Goal: Task Accomplishment & Management: Manage account settings

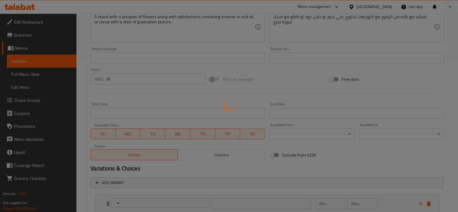
scroll to position [188, 0]
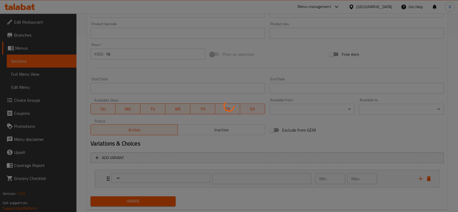
type input "اختيارك من:"
type input "0"
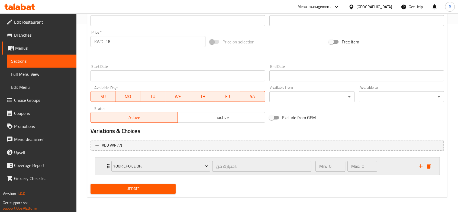
click at [387, 166] on div "Min: 0 ​ Max: 0 ​" at bounding box center [363, 165] width 103 height 17
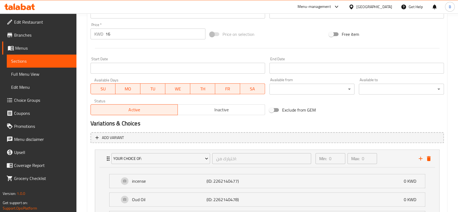
scroll to position [254, 0]
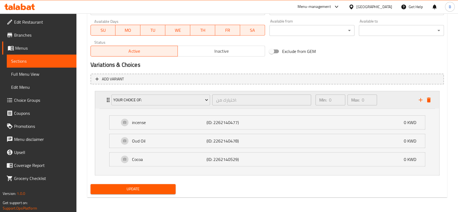
click at [396, 102] on div "Min: 0 ​ Max: 0 ​" at bounding box center [363, 99] width 103 height 17
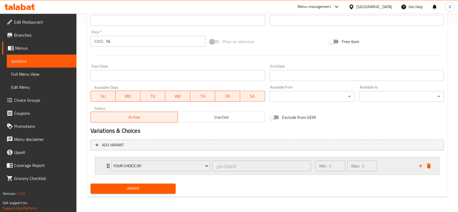
scroll to position [188, 0]
click at [397, 167] on div "Min: 0 ​ Max: 0 ​" at bounding box center [363, 165] width 103 height 17
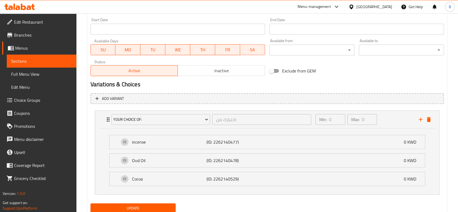
scroll to position [254, 0]
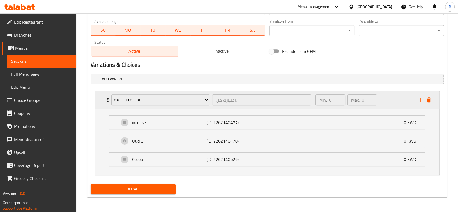
click at [327, 99] on div "Min: 0 ​" at bounding box center [331, 99] width 30 height 11
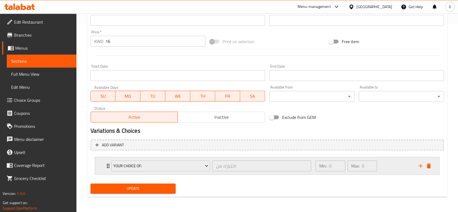
scroll to position [188, 0]
click at [22, 47] on span "Menus" at bounding box center [43, 48] width 57 height 7
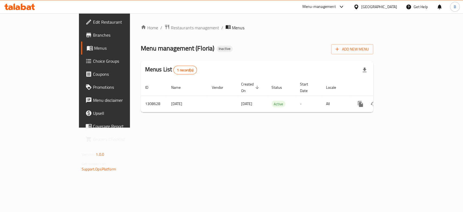
click at [93, 60] on span "Choice Groups" at bounding box center [122, 61] width 59 height 7
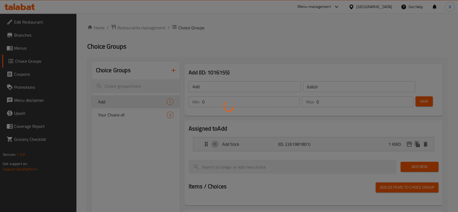
click at [27, 60] on div at bounding box center [229, 106] width 458 height 212
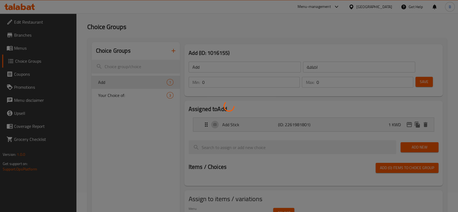
scroll to position [30, 0]
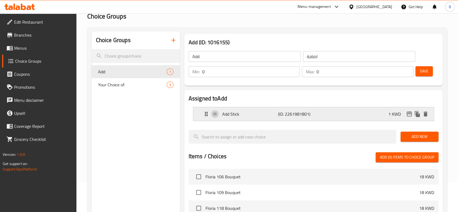
click at [341, 116] on div "Add Stick (ID: 2261981801) 1 KWD" at bounding box center [315, 114] width 225 height 14
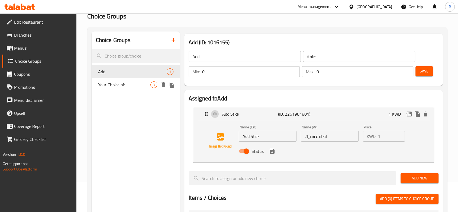
click at [106, 79] on div "Your Choice of: 3" at bounding box center [136, 84] width 88 height 13
type input "Your Choice of:"
type input "اختيارك من:"
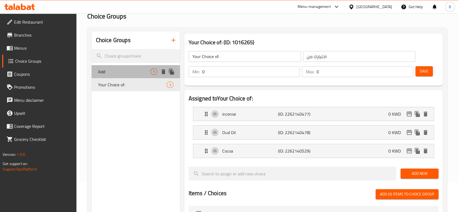
click at [111, 69] on span "Add" at bounding box center [124, 71] width 52 height 7
type input "Add"
type input "اضافة"
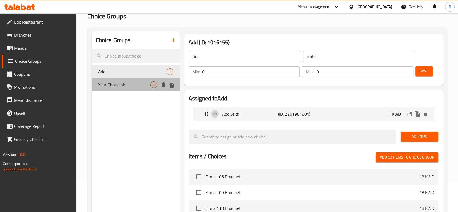
click at [119, 81] on span "Your Choice of:" at bounding box center [124, 84] width 52 height 7
type input "Your Choice of:"
type input "اختيارك من:"
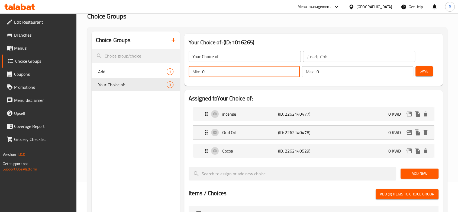
drag, startPoint x: 206, startPoint y: 69, endPoint x: 196, endPoint y: 67, distance: 10.7
click at [196, 67] on div "Min: 0 ​" at bounding box center [244, 71] width 111 height 11
type input "1"
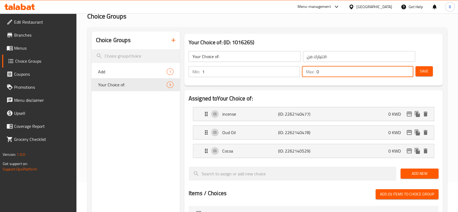
drag, startPoint x: 312, startPoint y: 71, endPoint x: 305, endPoint y: 71, distance: 7.1
click at [305, 71] on div "Max: 0 ​" at bounding box center [357, 71] width 111 height 11
type input "1"
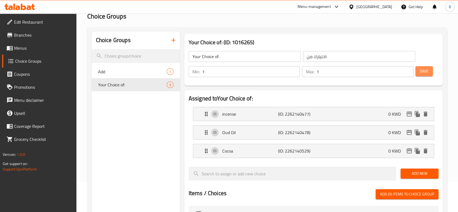
click at [425, 72] on span "Save" at bounding box center [424, 71] width 9 height 7
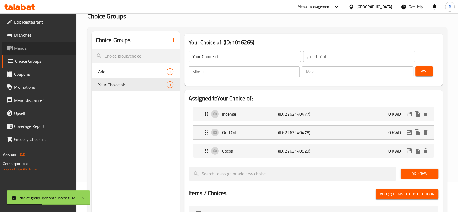
click at [23, 51] on span "Menus" at bounding box center [43, 48] width 58 height 7
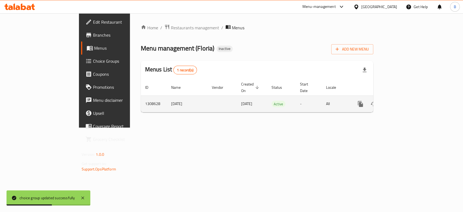
click at [403, 101] on icon "enhanced table" at bounding box center [399, 104] width 7 height 7
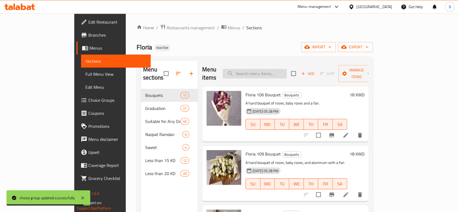
click at [266, 69] on input "search" at bounding box center [255, 73] width 64 height 9
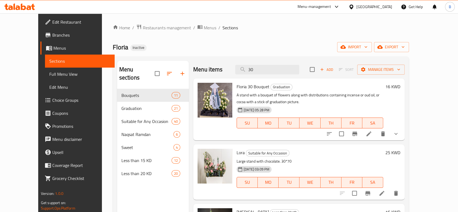
type input "30"
click at [400, 135] on icon "show more" at bounding box center [396, 133] width 7 height 7
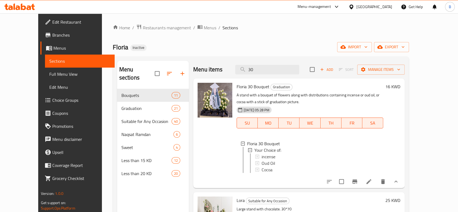
scroll to position [1, 0]
click at [372, 185] on icon at bounding box center [369, 181] width 7 height 7
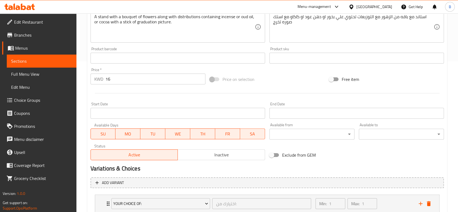
scroll to position [188, 0]
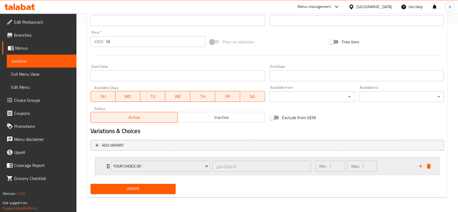
click at [388, 169] on div "Min: 1 ​ Max: 1 ​" at bounding box center [363, 165] width 103 height 17
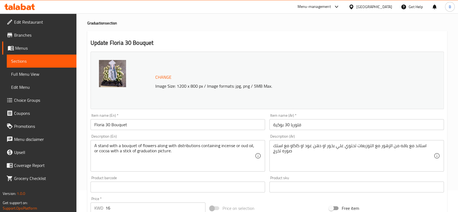
scroll to position [0, 0]
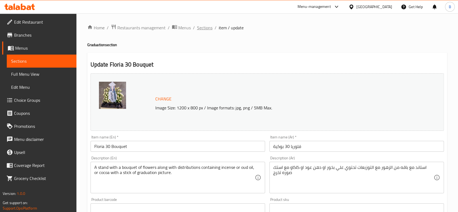
click at [199, 27] on span "Sections" at bounding box center [204, 27] width 15 height 7
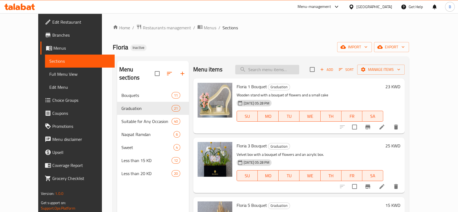
click at [270, 68] on input "search" at bounding box center [267, 69] width 64 height 9
paste input "naqsat ramdan104"
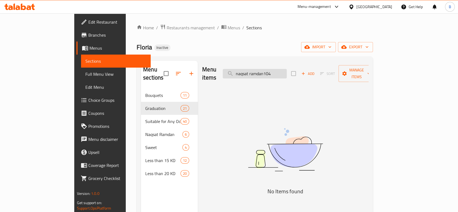
click at [287, 70] on input "naqsat ramdan104" at bounding box center [255, 73] width 64 height 9
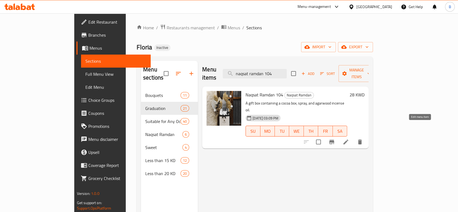
type input "naqsat ramdan 104"
click at [349, 139] on icon at bounding box center [346, 142] width 7 height 7
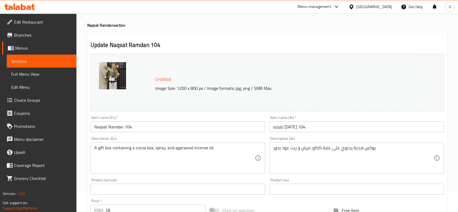
scroll to position [30, 0]
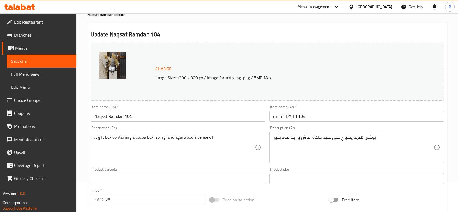
click at [294, 138] on textarea "بوكس هدية يحتوي على علبة كاكاو، مرش و زيت عود بخور" at bounding box center [353, 148] width 161 height 26
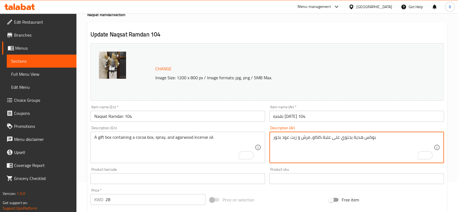
click at [293, 137] on textarea "بوكس هدية يحتوي على علبة كاكاو، مرش و زيت عود بخور" at bounding box center [353, 148] width 161 height 26
click at [281, 151] on textarea "بوكس هدية يحتوي على علبة كاكاو، مرش و زيت عود بخور" at bounding box center [353, 148] width 161 height 26
type textarea "بوكس هدية يحتوي على علبة كاكاو، مرش و دهن عود بخور"
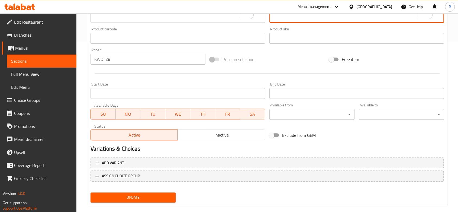
scroll to position [179, 0]
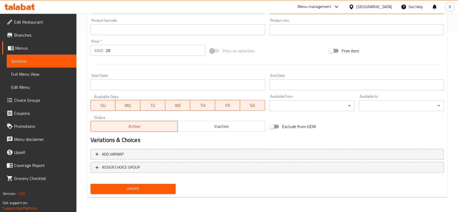
click at [162, 185] on span "Update" at bounding box center [133, 188] width 76 height 7
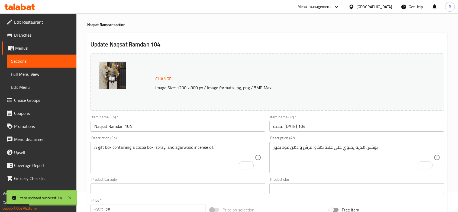
scroll to position [0, 0]
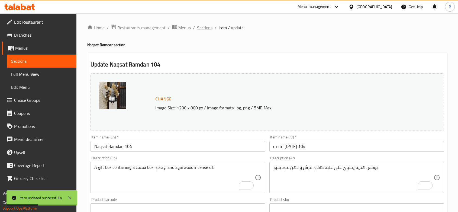
click at [204, 26] on span "Sections" at bounding box center [204, 27] width 15 height 7
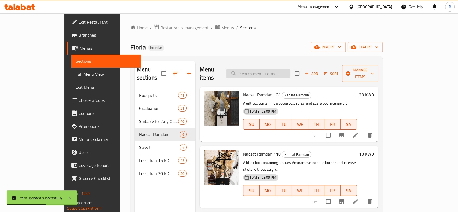
click at [276, 69] on input "search" at bounding box center [258, 73] width 64 height 9
paste input "naqsat ramdan119"
click at [289, 71] on input "naqsat ramdan119" at bounding box center [258, 73] width 64 height 9
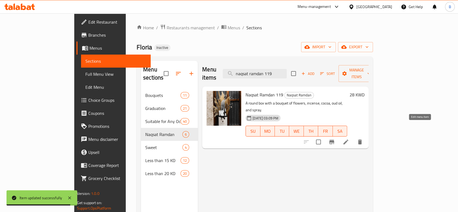
type input "naqsat ramdan 119"
click at [349, 139] on icon at bounding box center [346, 141] width 5 height 5
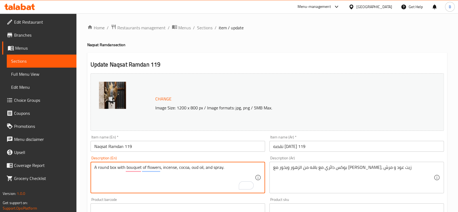
type textarea "A round box with bouquet of flowers, incense, cocoa, oud oil, and spray."
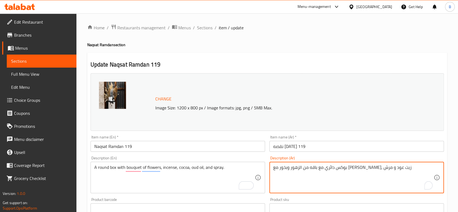
click at [299, 168] on textarea "بوكس دائري مع باقه من الزهور وبخور مع [PERSON_NAME]، زيت عود و مرش" at bounding box center [353, 178] width 161 height 26
paste textarea "هن"
click at [330, 168] on textarea "بوكس دائري مع باقه من الزهور وبخور مع كاكاو، دهن عود و مرش" at bounding box center [353, 178] width 161 height 26
click at [322, 170] on textarea "بوكس دائري مع باقه من الزهور، بخور مع كاكاو، دهن عود و مرش" at bounding box center [353, 178] width 161 height 26
paste textarea "المهفات"
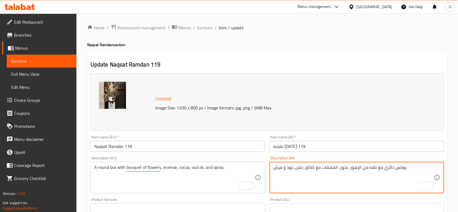
click at [319, 169] on textarea "بوكس دائري مع باقه من الزهور، بخور، المهفات مع كاكاو، دهن عود و مرش" at bounding box center [353, 178] width 161 height 26
click at [329, 168] on textarea "بوكس دائري مع باقه من الزهور، بخور، المهفات، كاكاو، دهن عود و مرش" at bounding box center [353, 178] width 161 height 26
click at [324, 168] on textarea "بوكس دائري مع باقه من الزهور، بخور، مهفات، كاكاو، دهن عود و مرش" at bounding box center [353, 178] width 161 height 26
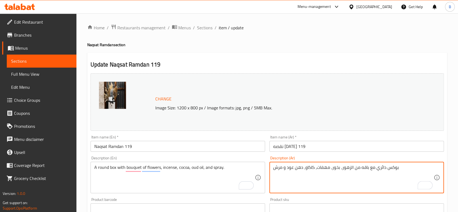
type textarea "بوكس دائري مع باقه من الزهور، بخور، مهفات، كاكاو، دهن عود و مرش"
click at [303, 168] on textarea "بوكس دائري مع باقه من الزهور، بخور، مهفات، كاكاو، دهن عود و مرش" at bounding box center [353, 178] width 161 height 26
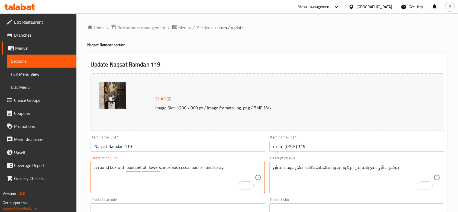
click at [178, 167] on textarea "A round box with bouquet of flowers, incense, cocoa, oud oil, and spray." at bounding box center [174, 178] width 161 height 26
type textarea "A round box with bouquet of flowers, incense, hand fans, cocoa, oud oil, and sp…"
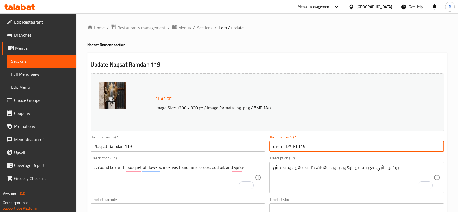
drag, startPoint x: 273, startPoint y: 148, endPoint x: 269, endPoint y: 147, distance: 4.1
click at [270, 147] on input "نقصه [DATE] 119" at bounding box center [357, 146] width 175 height 11
type input "نقصه [DATE] 119"
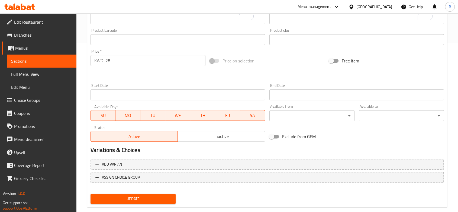
scroll to position [179, 0]
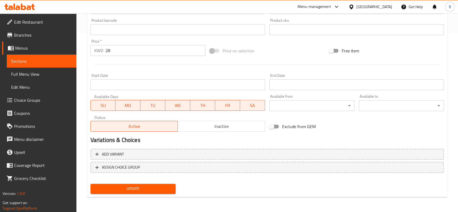
click at [165, 189] on span "Update" at bounding box center [133, 188] width 76 height 7
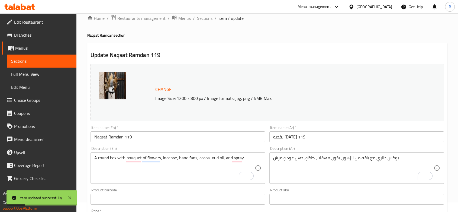
scroll to position [0, 0]
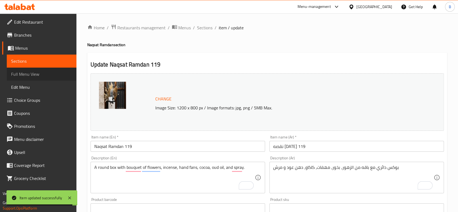
click at [33, 73] on span "Full Menu View" at bounding box center [41, 74] width 61 height 7
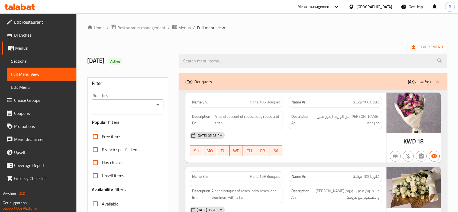
click at [158, 106] on icon "Open" at bounding box center [158, 104] width 7 height 7
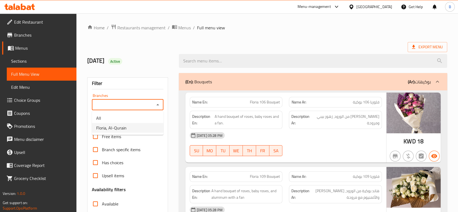
click at [128, 131] on li "Floria, Al-Qurain" at bounding box center [128, 128] width 72 height 10
type input "Floria, Al-Qurain"
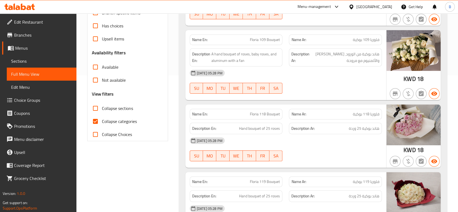
scroll to position [137, 0]
click at [94, 121] on input "Collapse categories" at bounding box center [95, 121] width 13 height 13
checkbox input "false"
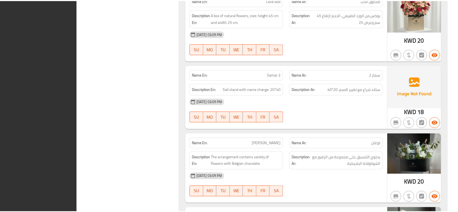
scroll to position [8705, 0]
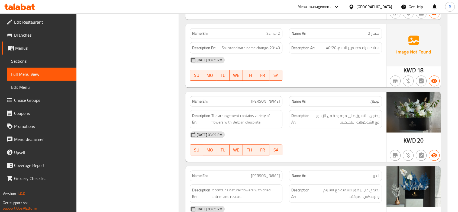
click at [22, 62] on span "Sections" at bounding box center [41, 61] width 61 height 7
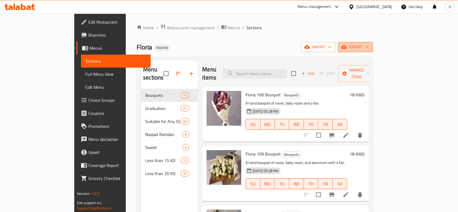
click at [369, 50] on span "export" at bounding box center [356, 47] width 26 height 7
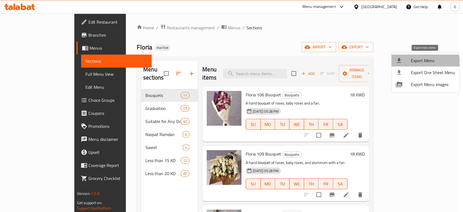
click at [423, 63] on span "Export Menu" at bounding box center [433, 60] width 44 height 7
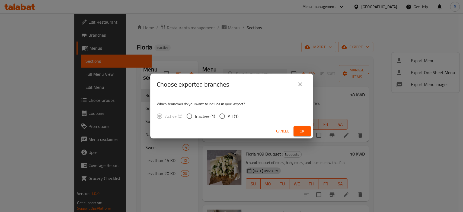
click at [219, 117] on input "All (1)" at bounding box center [221, 115] width 11 height 11
radio input "true"
click at [302, 133] on span "Ok" at bounding box center [302, 131] width 9 height 7
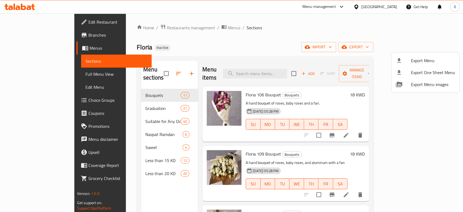
click at [8, 39] on div at bounding box center [231, 106] width 463 height 212
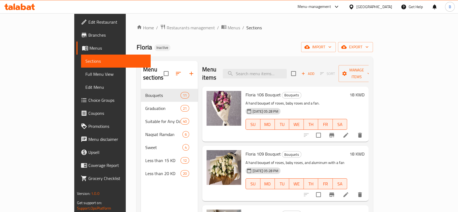
click at [88, 36] on span "Branches" at bounding box center [117, 35] width 58 height 7
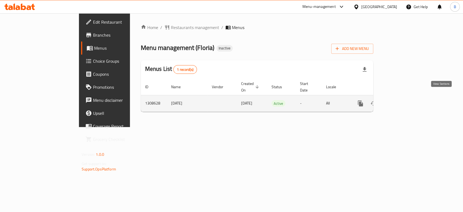
click at [402, 101] on icon "enhanced table" at bounding box center [399, 103] width 5 height 5
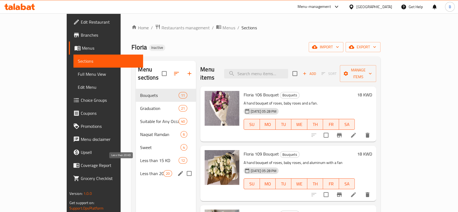
click at [140, 170] on span "Less than 20 KD" at bounding box center [151, 173] width 23 height 7
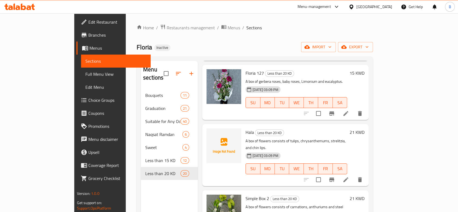
scroll to position [151, 0]
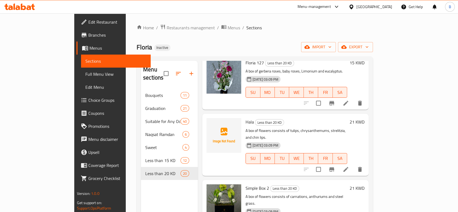
click at [246, 118] on span "Hala" at bounding box center [250, 122] width 8 height 8
copy h6 "Hala"
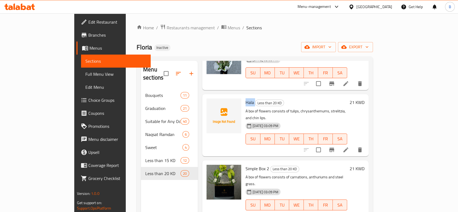
scroll to position [181, 0]
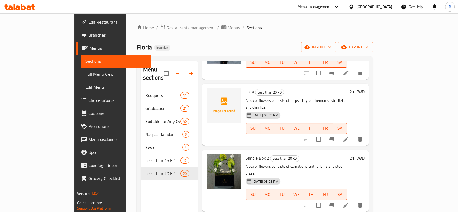
click at [246, 154] on span "Simple Box 2" at bounding box center [258, 158] width 24 height 8
copy h6 "Simple Box 2"
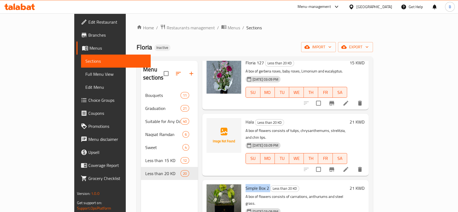
scroll to position [0, 0]
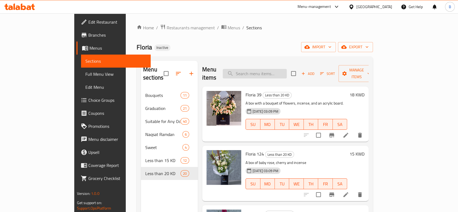
click at [280, 70] on input "search" at bounding box center [255, 73] width 64 height 9
paste input "Naqsat Ramdan 119"
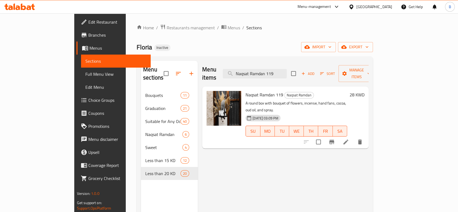
type input "Naqsat Ramdan 119"
click at [325, 100] on p "A round box with bouquet of flowers, incense, hand fans, cocoa, oud oil, and sp…" at bounding box center [297, 107] width 102 height 14
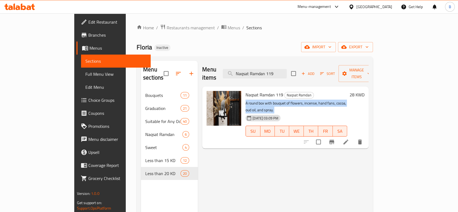
click at [325, 100] on p "A round box with bouquet of flowers, incense, hand fans, cocoa, oud oil, and sp…" at bounding box center [297, 107] width 102 height 14
copy div "A round box with bouquet of flowers, incense, hand fans, cocoa, oud oil, and sp…"
click at [349, 139] on icon at bounding box center [346, 142] width 7 height 7
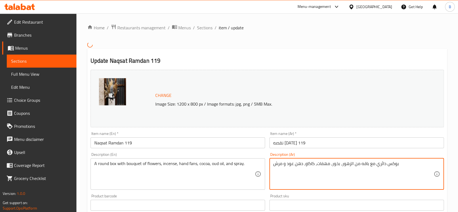
click at [308, 165] on textarea "بوكس دائري مع باقه من الزهور، بخور، مهفات، كاكاو، دهن عود و مرش" at bounding box center [353, 174] width 161 height 26
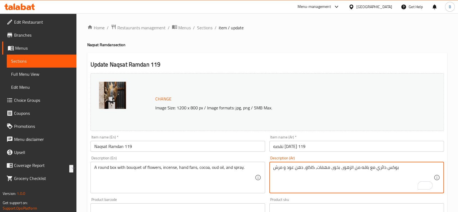
click at [207, 55] on div "Update Naqsat Ramdan 119 Change Image Size: 1200 x 800 px / Image formats: jpg,…" at bounding box center [267, 215] width 360 height 324
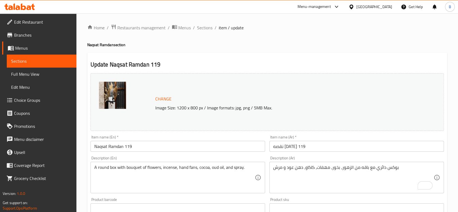
click at [43, 72] on span "Full Menu View" at bounding box center [41, 74] width 61 height 7
